Goal: Book appointment/travel/reservation

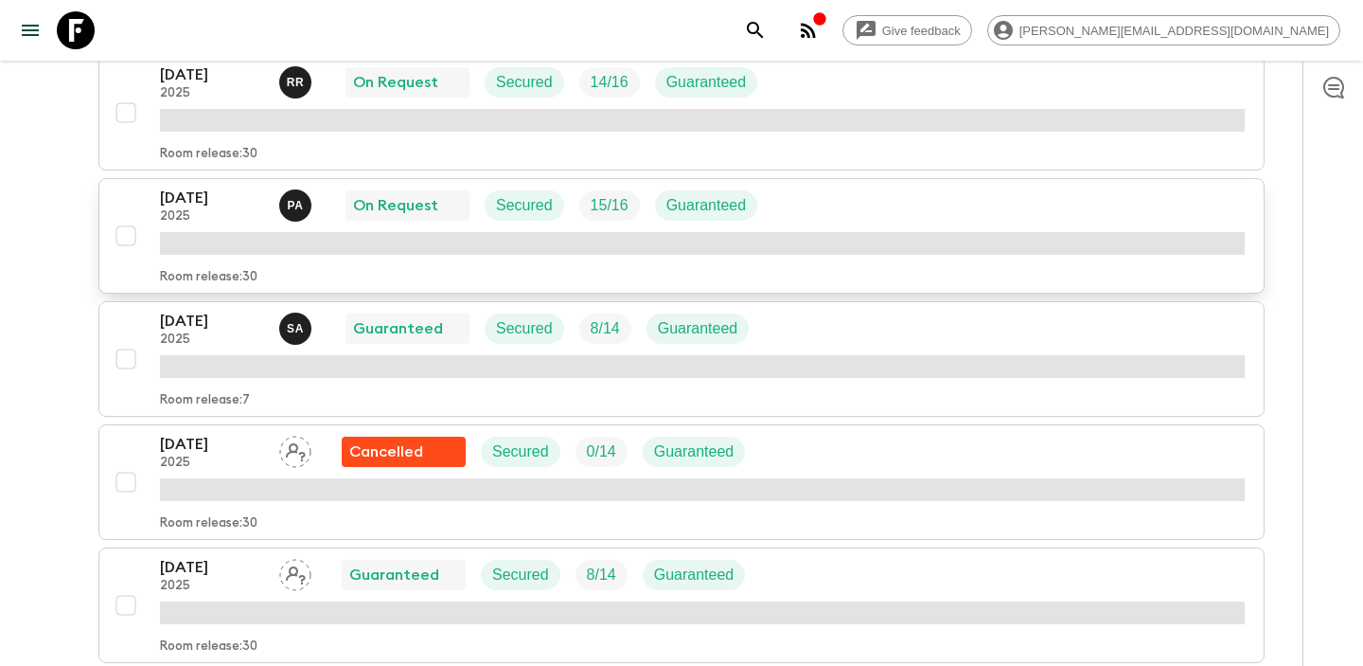
scroll to position [1436, 0]
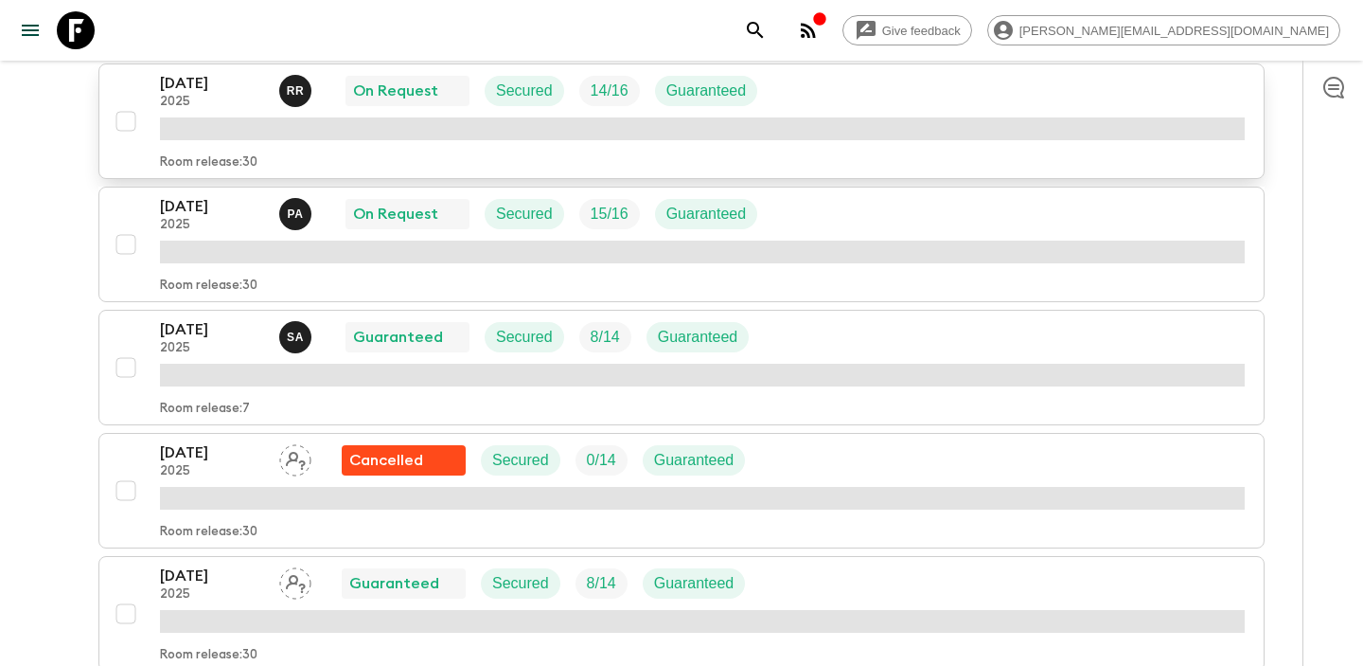
click at [196, 83] on p "[DATE]" at bounding box center [212, 83] width 104 height 23
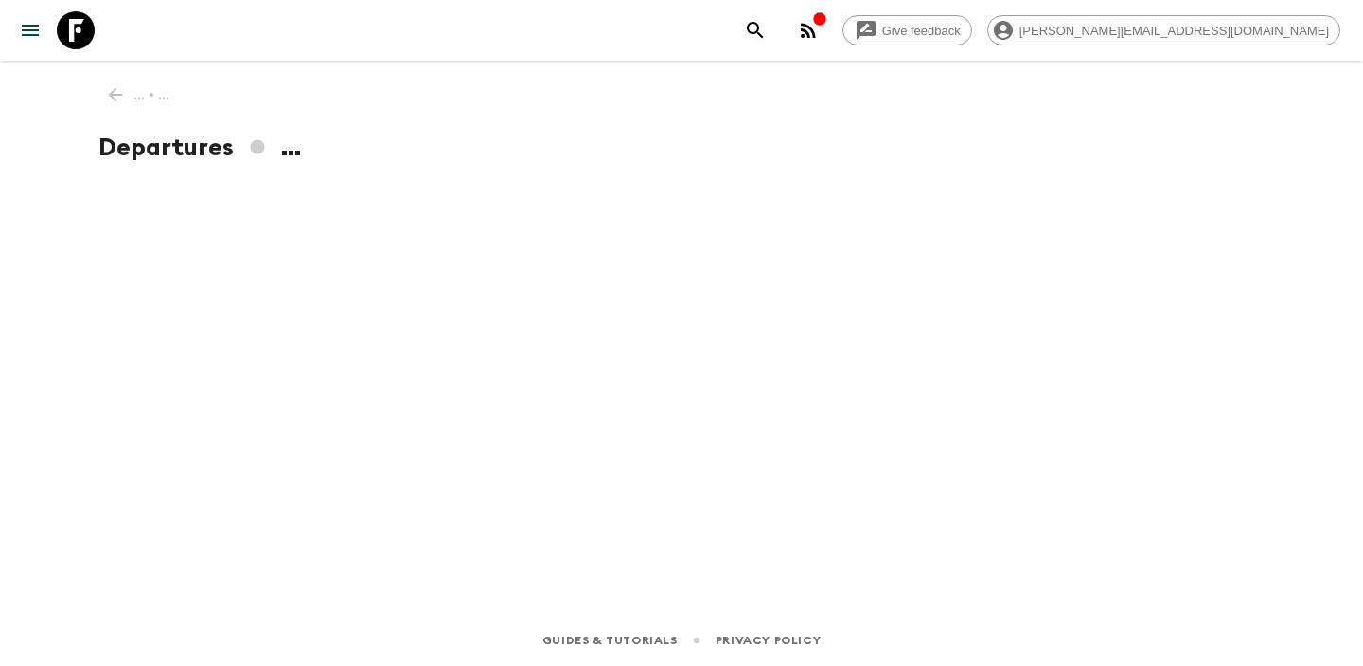
click at [816, 31] on icon "button" at bounding box center [808, 30] width 15 height 15
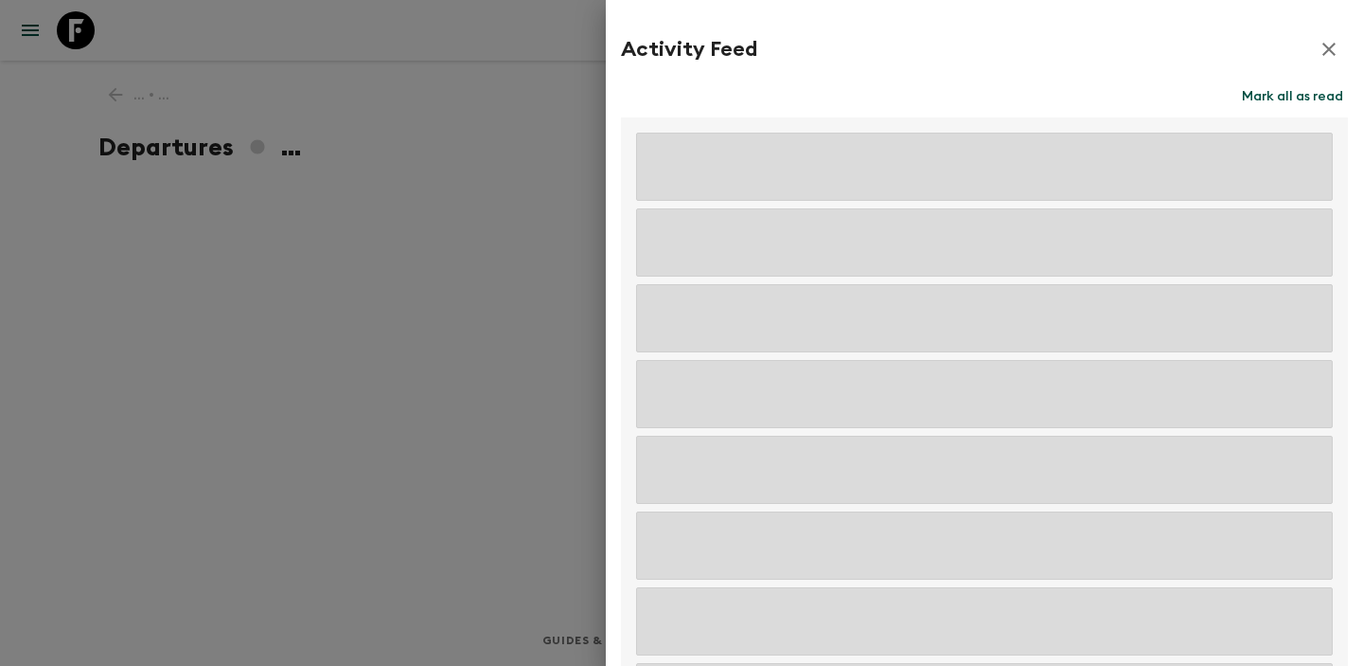
click at [1284, 103] on button "Mark all as read" at bounding box center [1292, 96] width 111 height 27
click at [1338, 40] on icon "button" at bounding box center [1329, 49] width 23 height 23
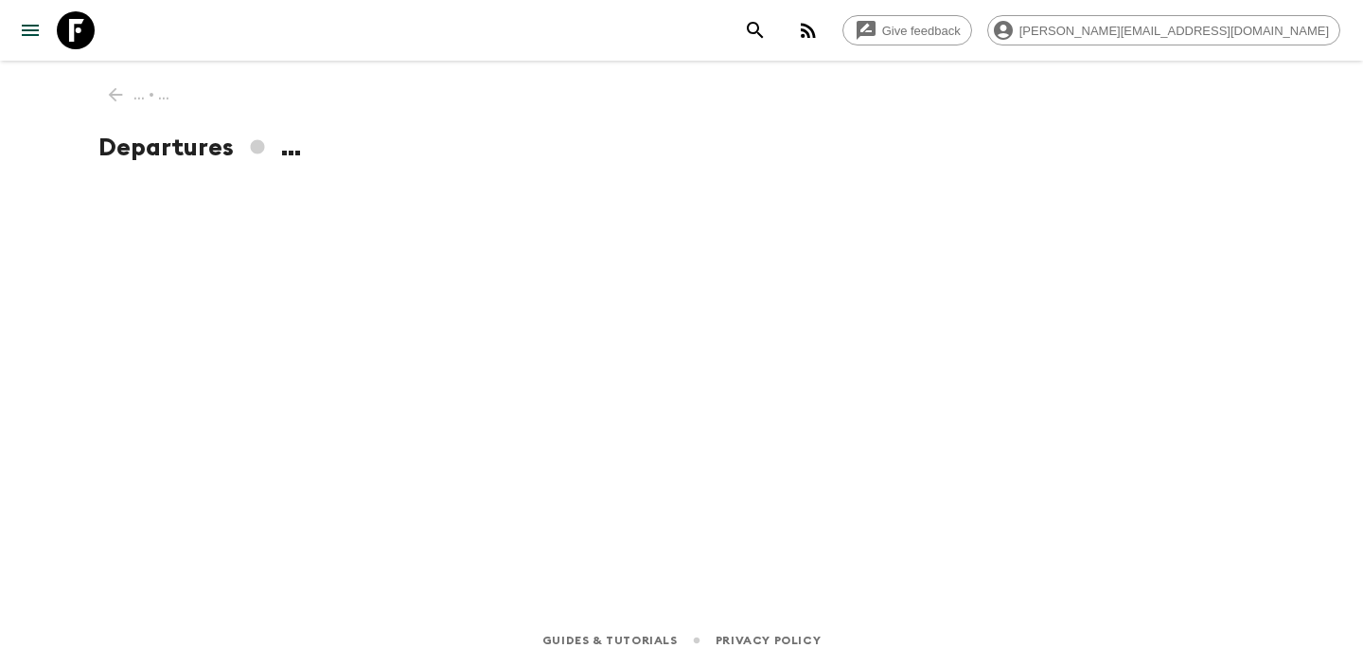
click at [805, 34] on circle "button" at bounding box center [803, 36] width 4 height 4
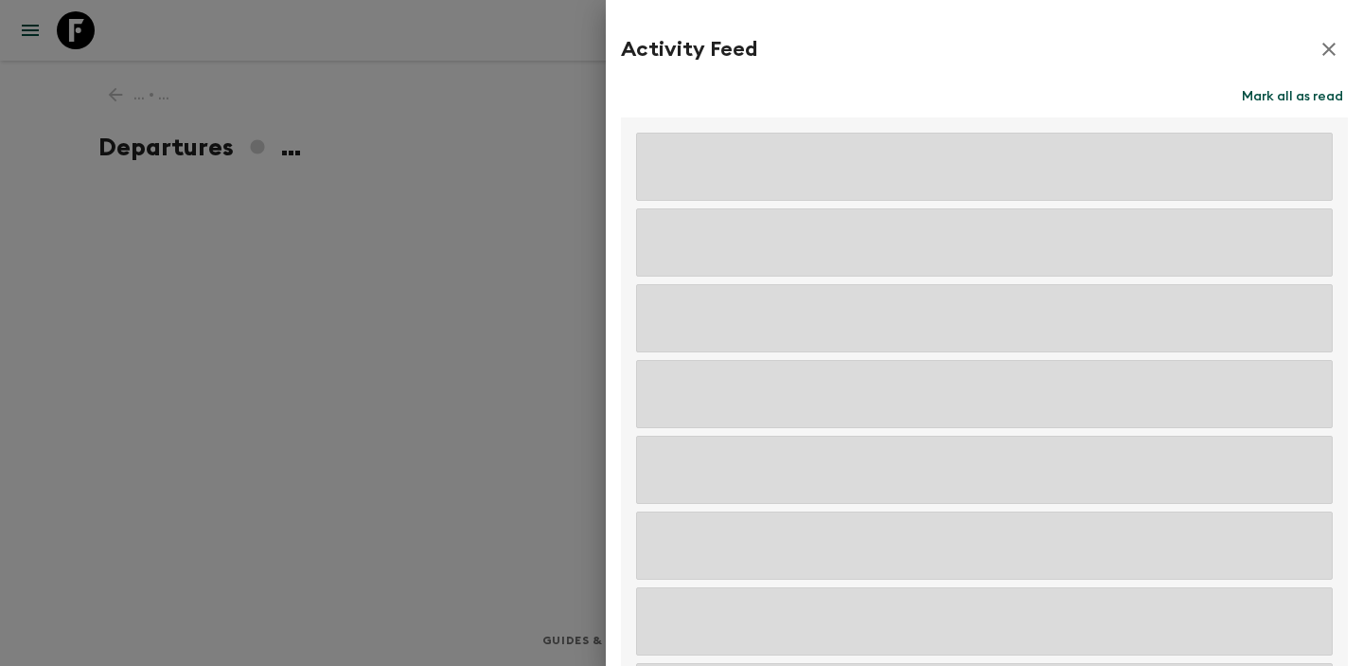
click at [1333, 53] on icon "button" at bounding box center [1329, 49] width 13 height 13
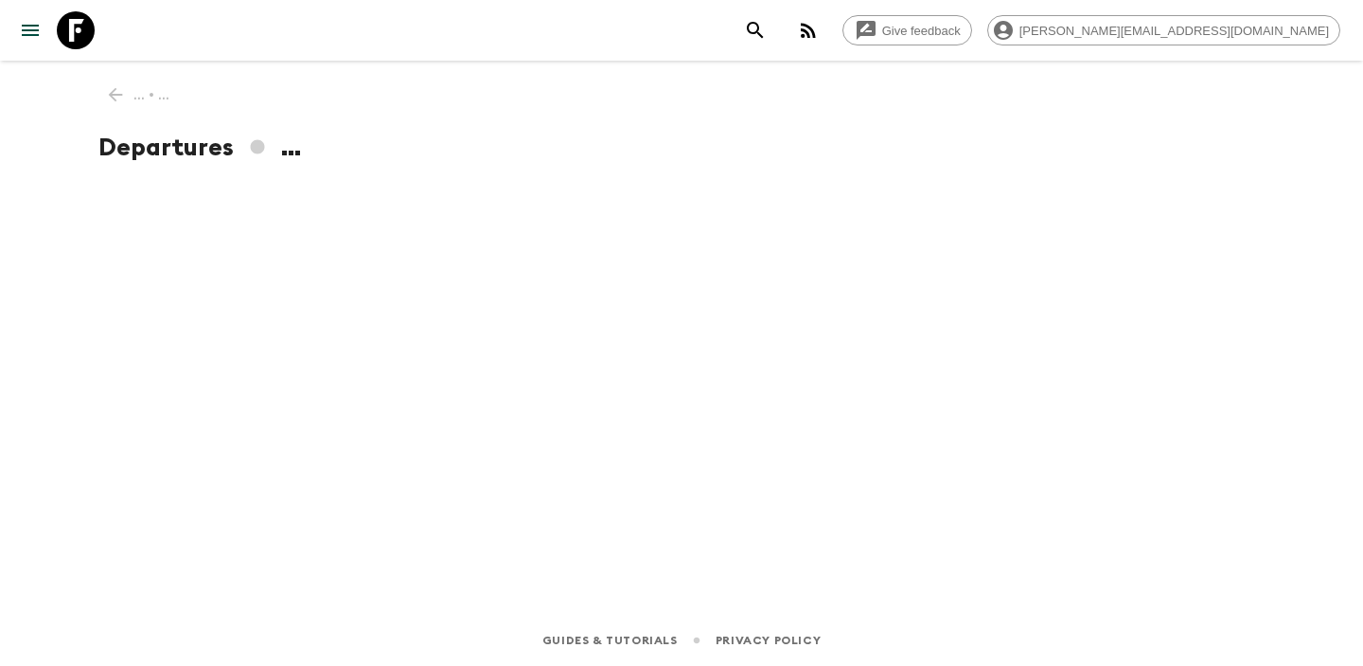
click at [498, 183] on div "... • ... Departures ..." at bounding box center [682, 311] width 1212 height 501
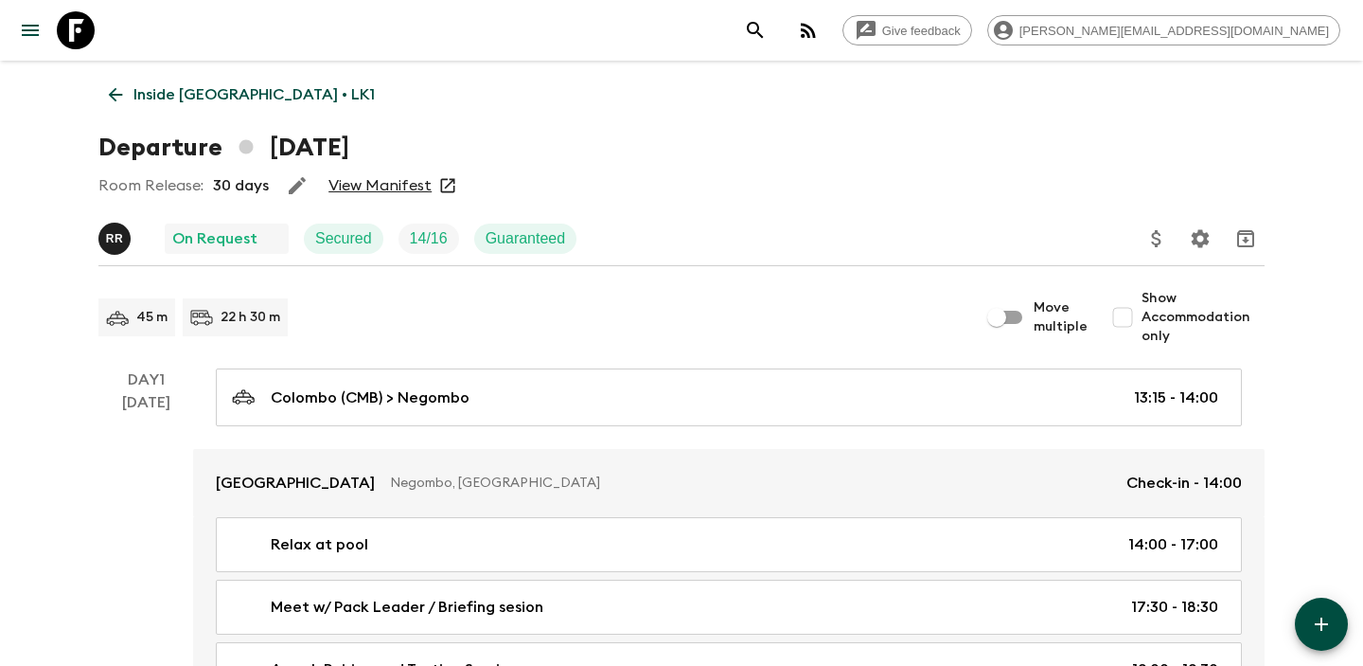
click at [394, 187] on link "View Manifest" at bounding box center [380, 185] width 103 height 19
